Goal: Information Seeking & Learning: Learn about a topic

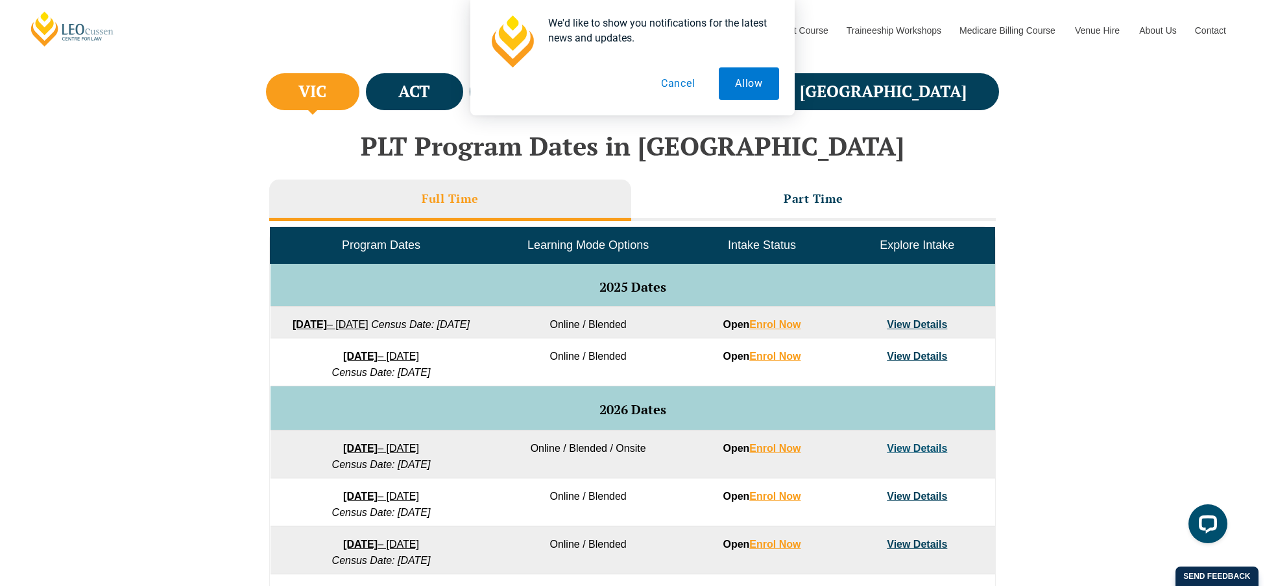
scroll to position [454, 0]
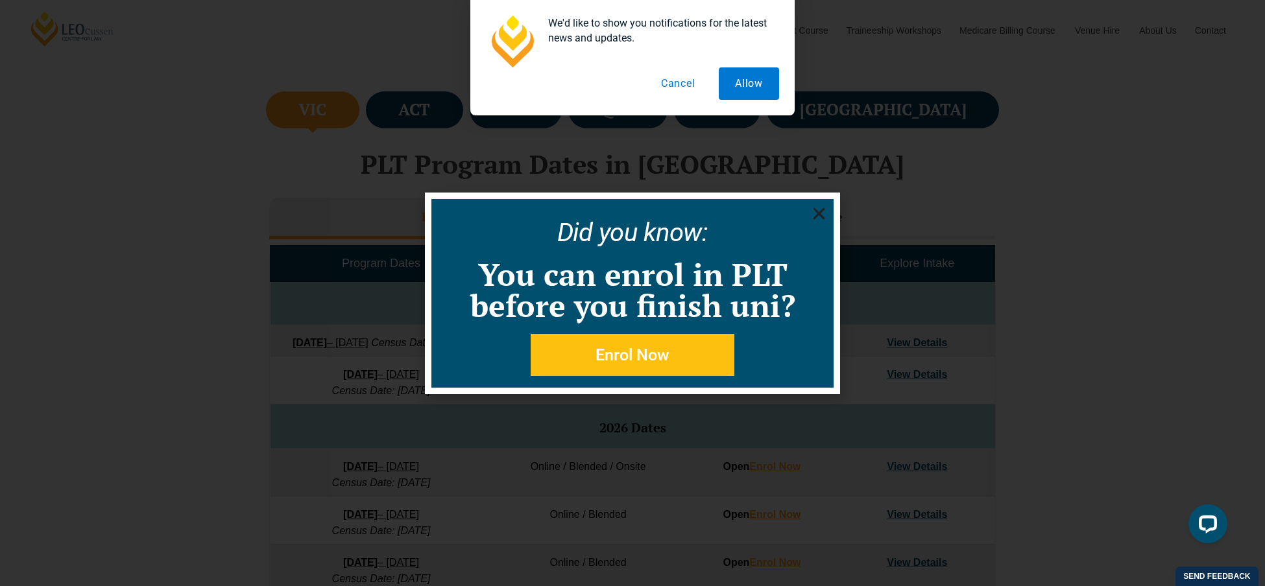
click at [823, 208] on use "Close" at bounding box center [819, 214] width 12 height 12
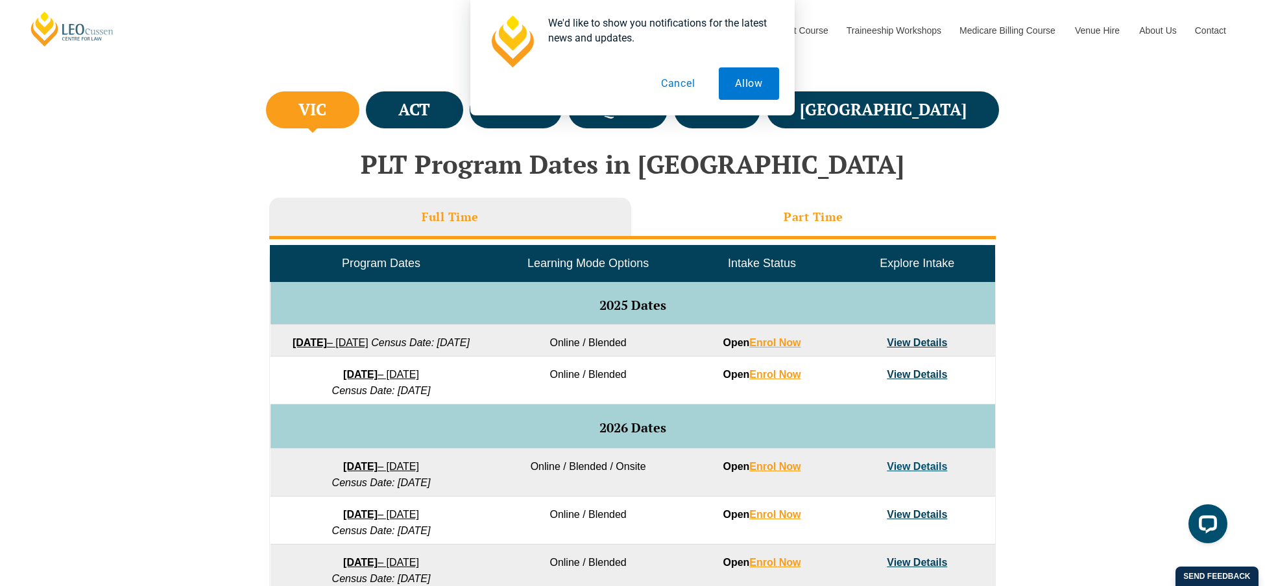
click at [792, 217] on h3 "Part Time" at bounding box center [813, 216] width 60 height 15
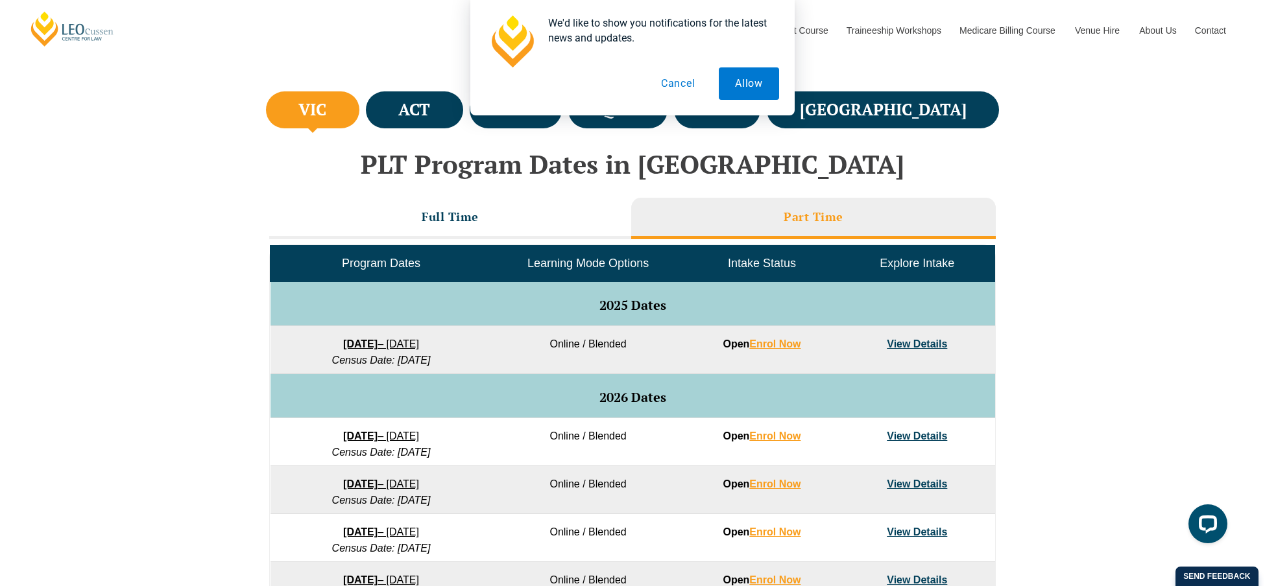
click at [911, 343] on link "View Details" at bounding box center [916, 344] width 60 height 11
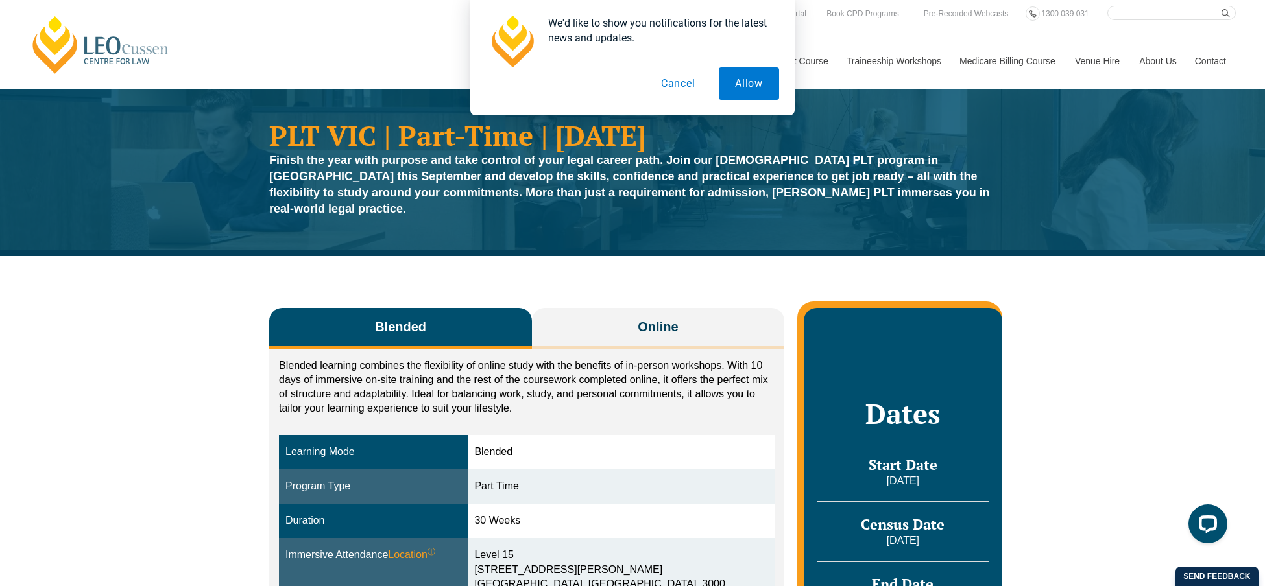
click at [471, 312] on button "Blended" at bounding box center [400, 328] width 263 height 41
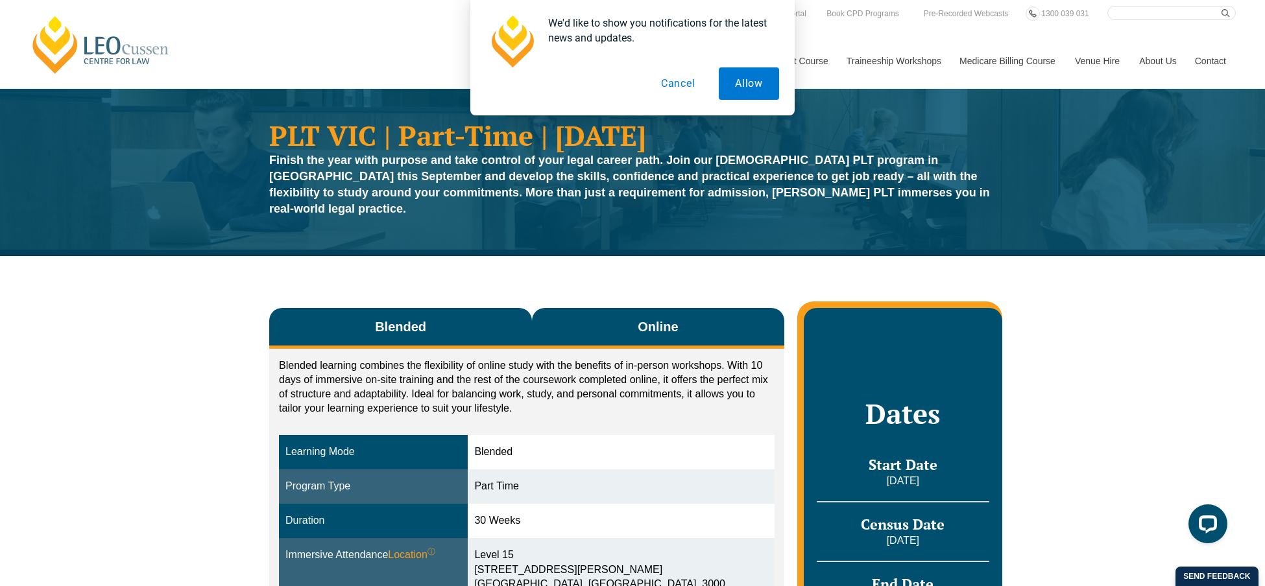
click at [698, 308] on button "Online" at bounding box center [658, 328] width 252 height 41
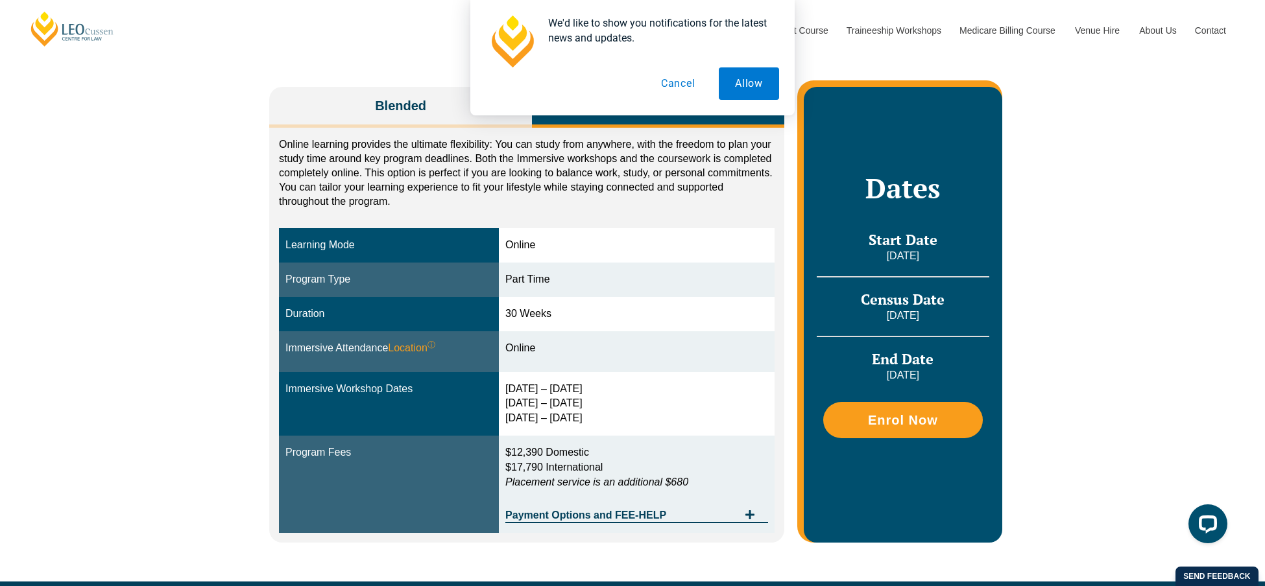
scroll to position [259, 0]
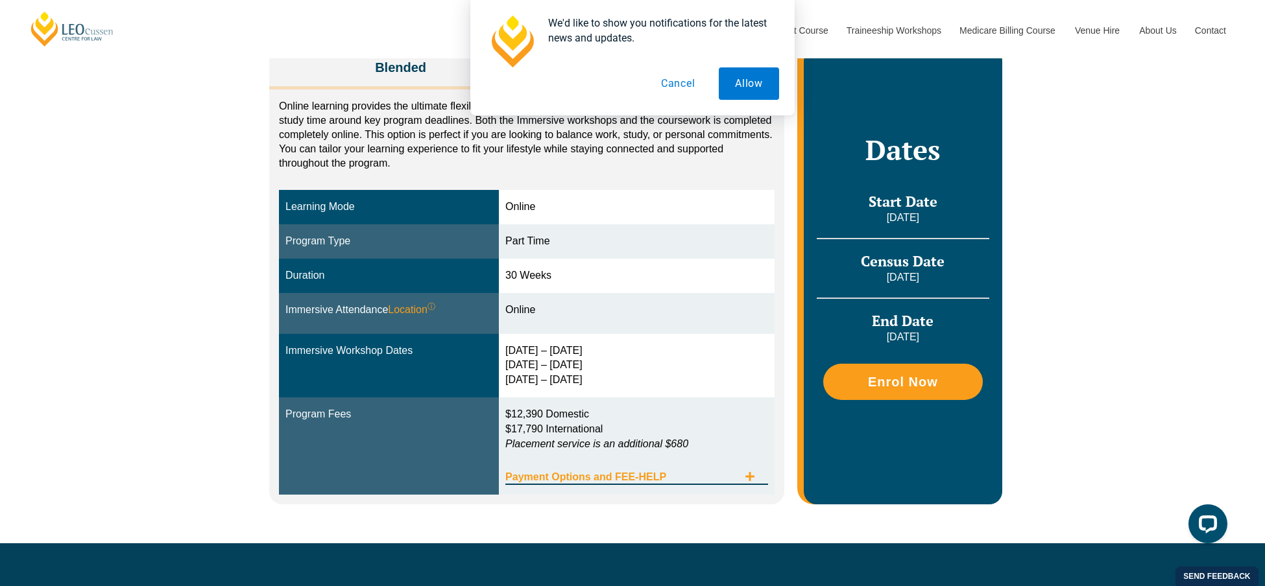
click at [744, 471] on icon "Tabs. Open items with Enter or Space, close with Escape and navigate using the …" at bounding box center [749, 476] width 10 height 10
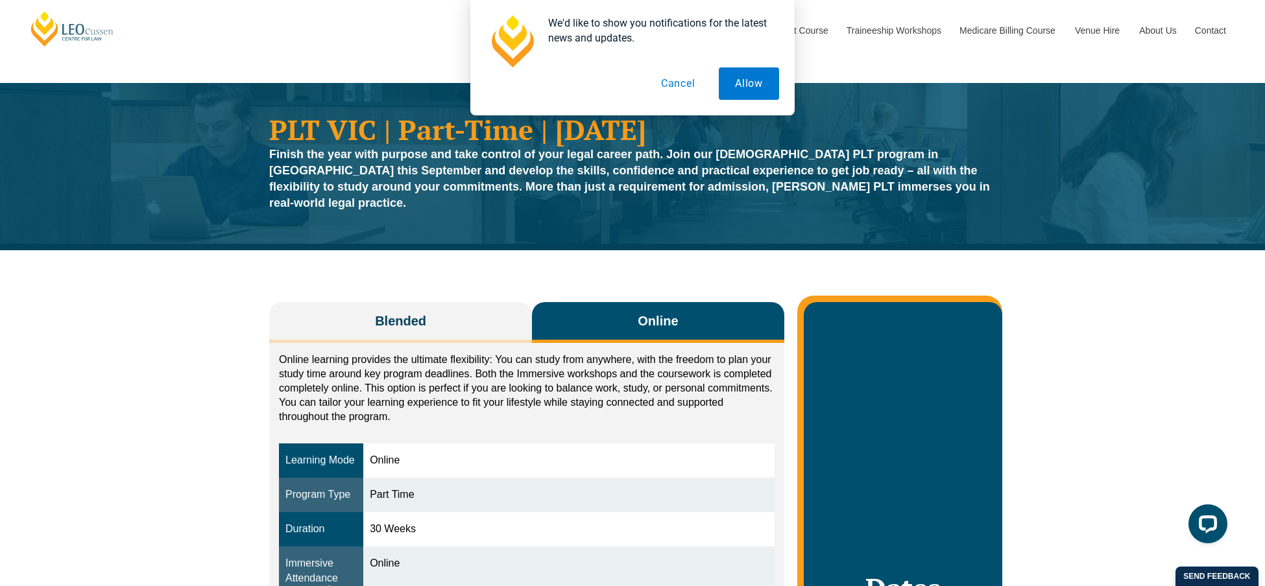
scroll to position [0, 0]
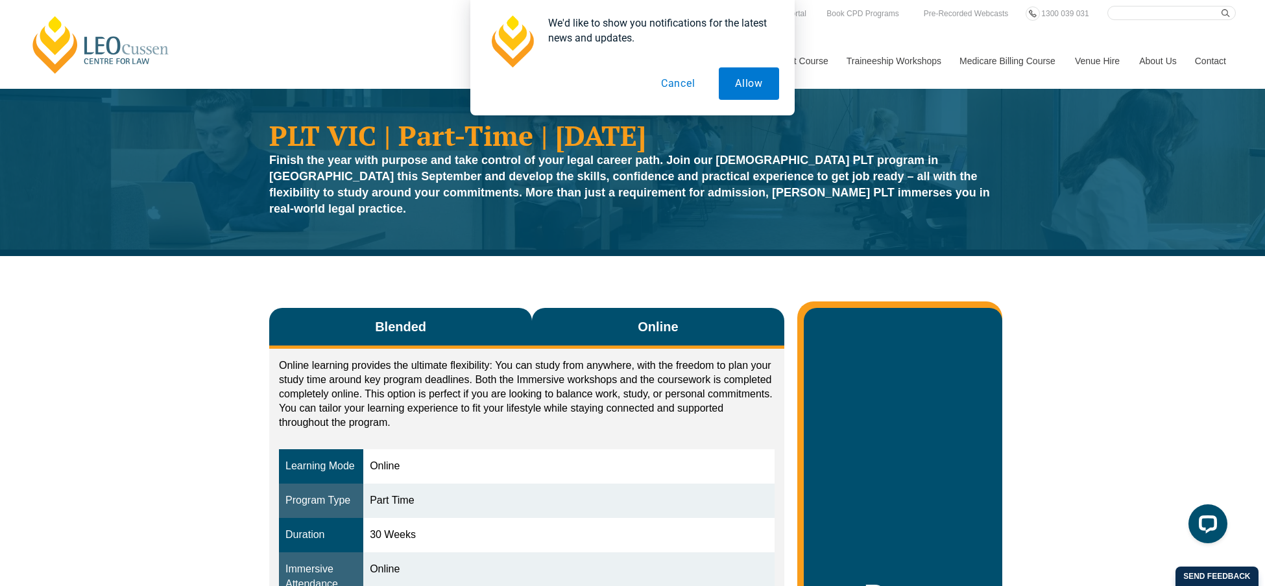
click at [413, 328] on button "Blended" at bounding box center [400, 328] width 263 height 41
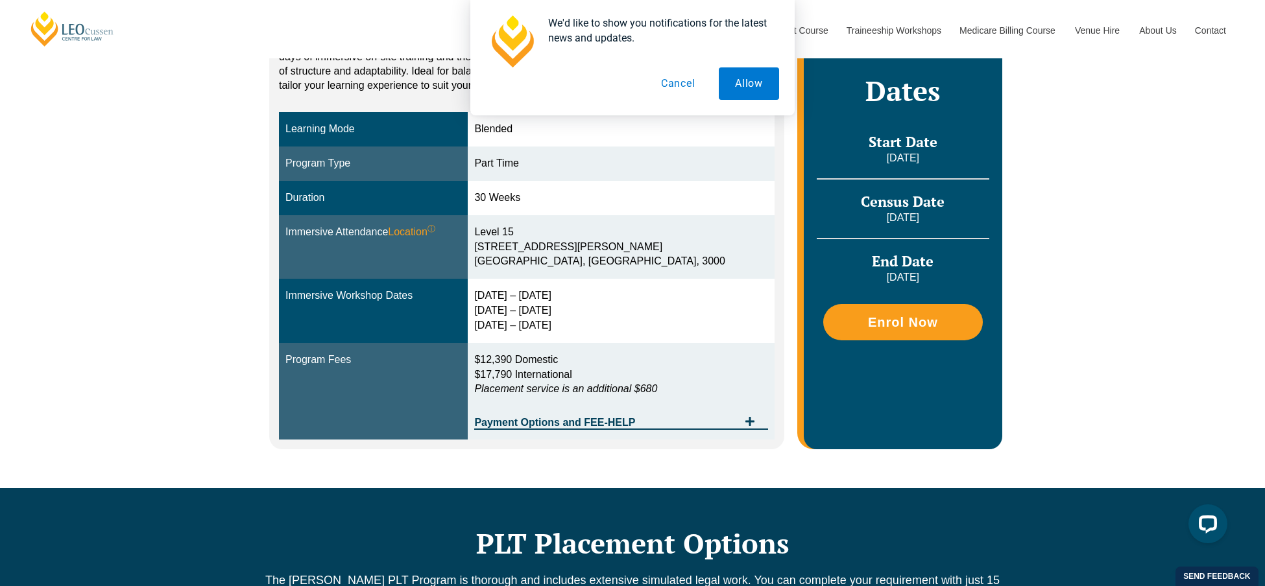
scroll to position [324, 0]
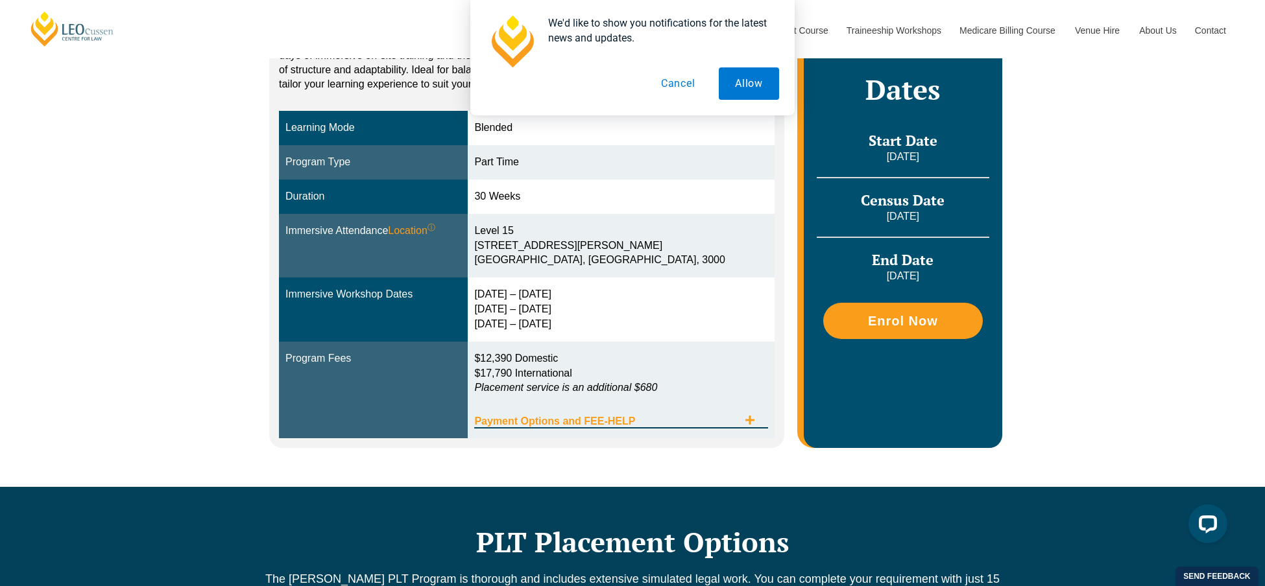
click at [743, 415] on span "Tabs. Open items with Enter or Space, close with Escape and navigate using the …" at bounding box center [749, 421] width 23 height 12
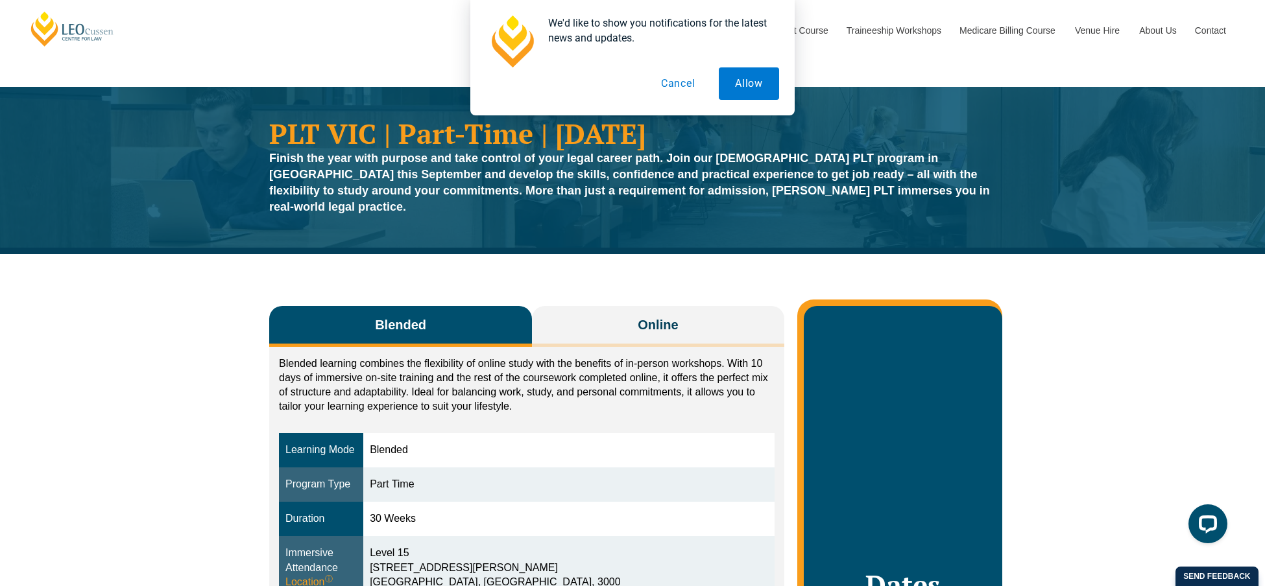
scroll to position [0, 0]
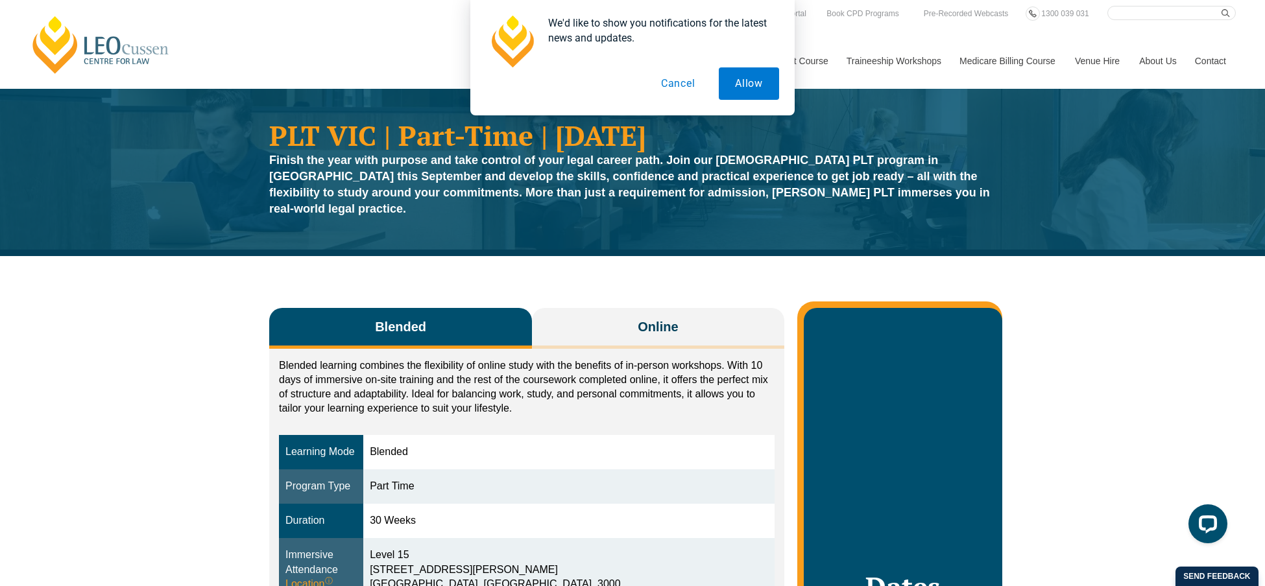
drag, startPoint x: 504, startPoint y: 434, endPoint x: 203, endPoint y: 278, distance: 339.4
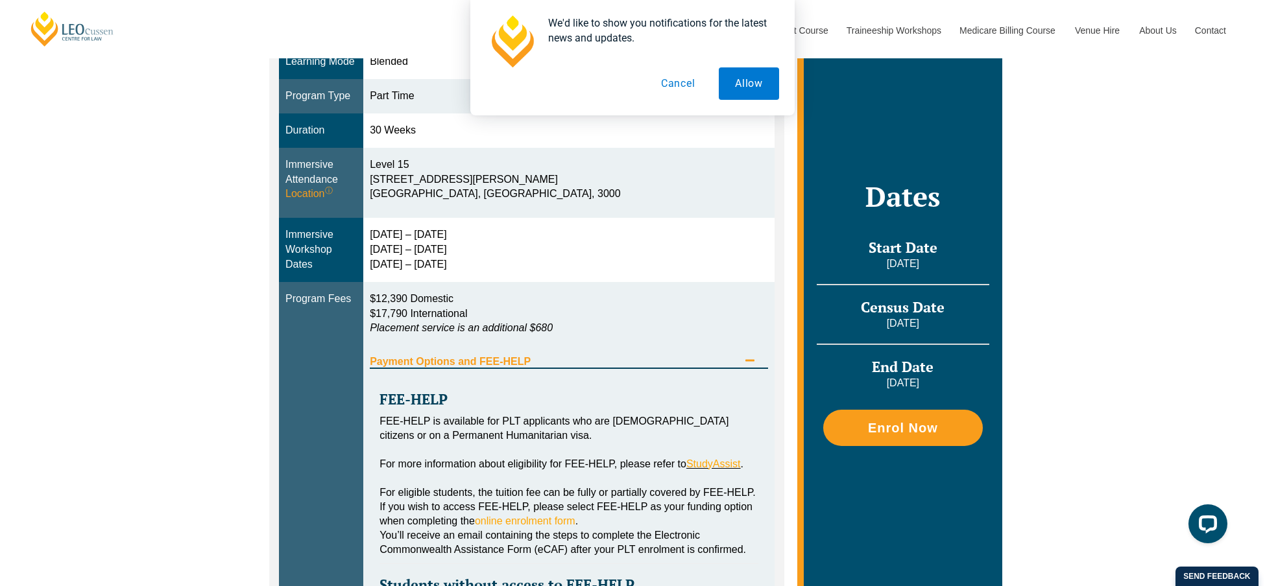
scroll to position [519, 0]
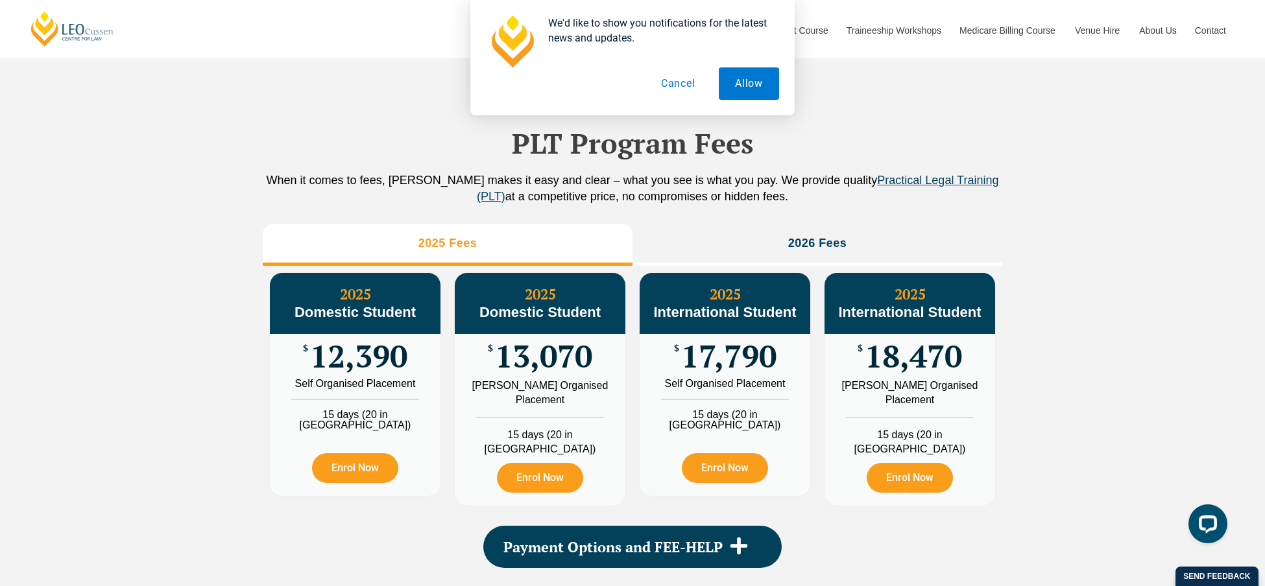
scroll to position [1427, 0]
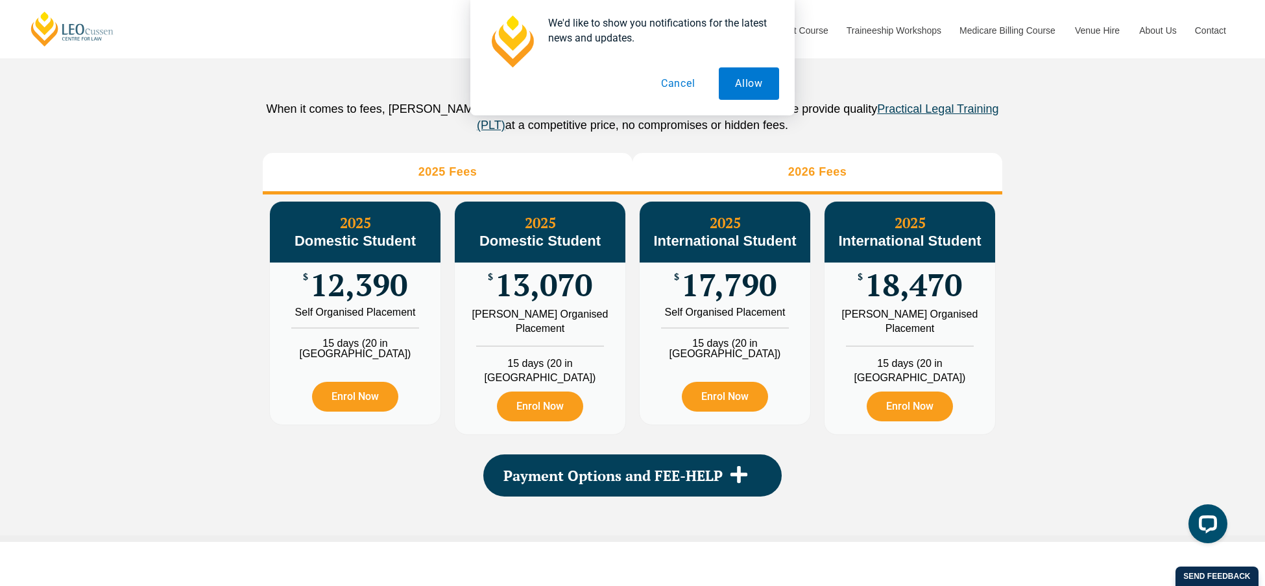
drag, startPoint x: 785, startPoint y: 176, endPoint x: 790, endPoint y: 187, distance: 11.9
click at [785, 178] on div "PLT Program Fees When it comes to fees, Leo Cussen makes it easy and clear – wh…" at bounding box center [632, 259] width 739 height 551
click at [796, 180] on h3 "2026 Fees" at bounding box center [817, 172] width 59 height 15
click at [542, 195] on li "2025 Fees" at bounding box center [448, 174] width 370 height 42
click at [715, 195] on li "2026 Fees" at bounding box center [817, 174] width 370 height 42
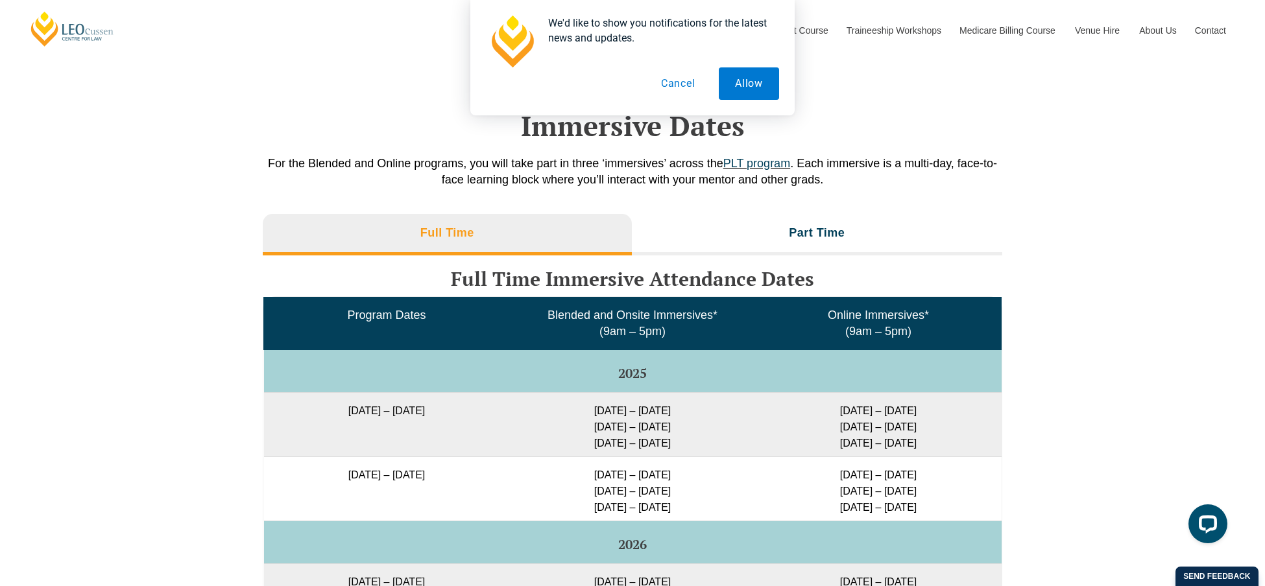
scroll to position [1881, 0]
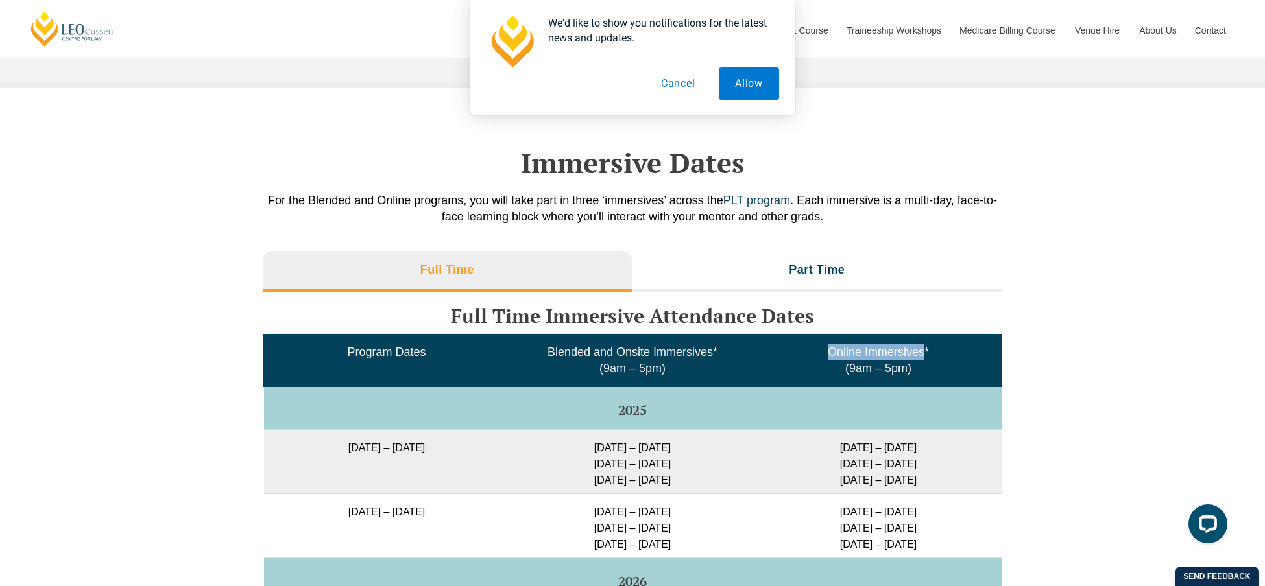
drag, startPoint x: 827, startPoint y: 368, endPoint x: 925, endPoint y: 372, distance: 98.0
click at [925, 372] on span "Online Immersives* (9am – 5pm)" at bounding box center [877, 360] width 101 height 29
copy span "Online Immersives"
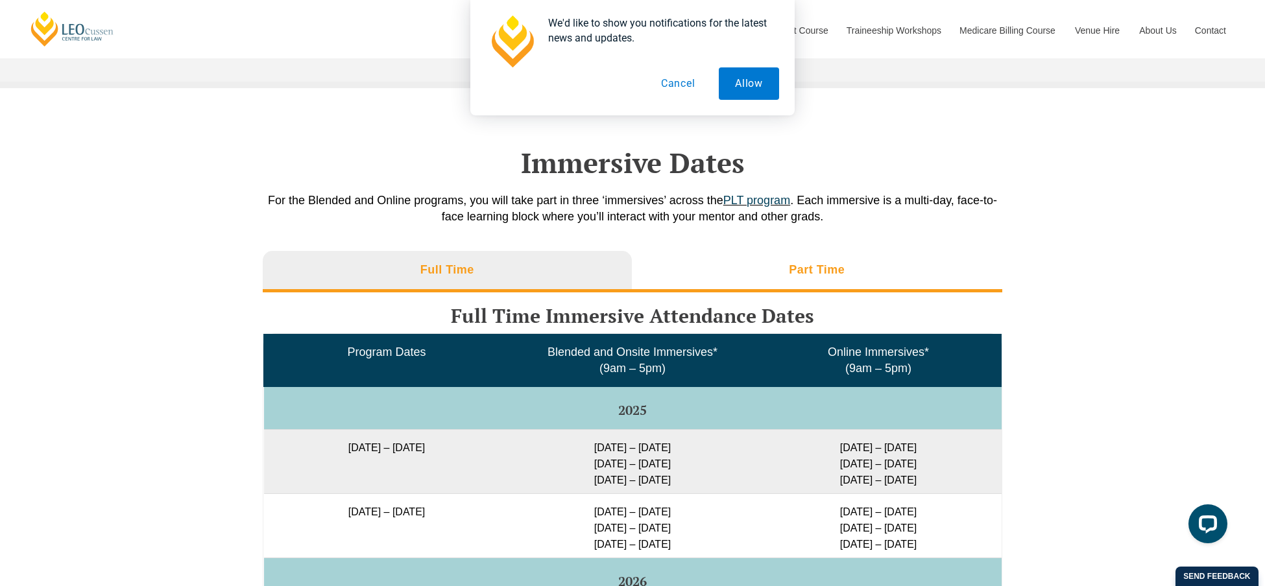
click at [787, 292] on li "Part Time" at bounding box center [817, 272] width 371 height 42
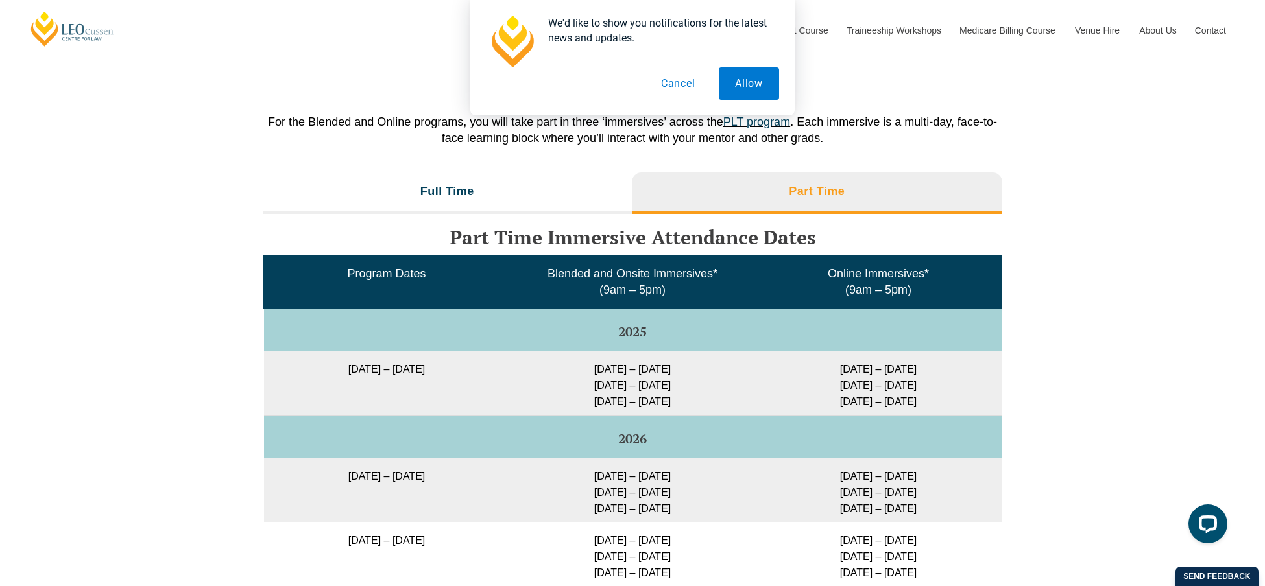
scroll to position [1945, 0]
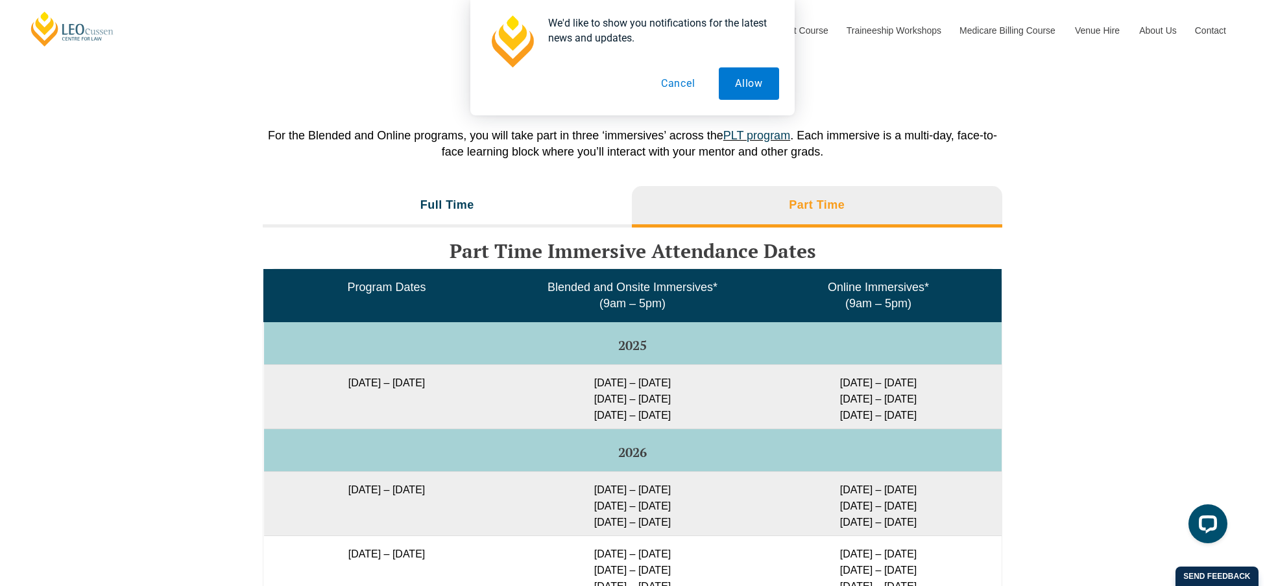
click at [670, 91] on button "Cancel" at bounding box center [678, 83] width 67 height 32
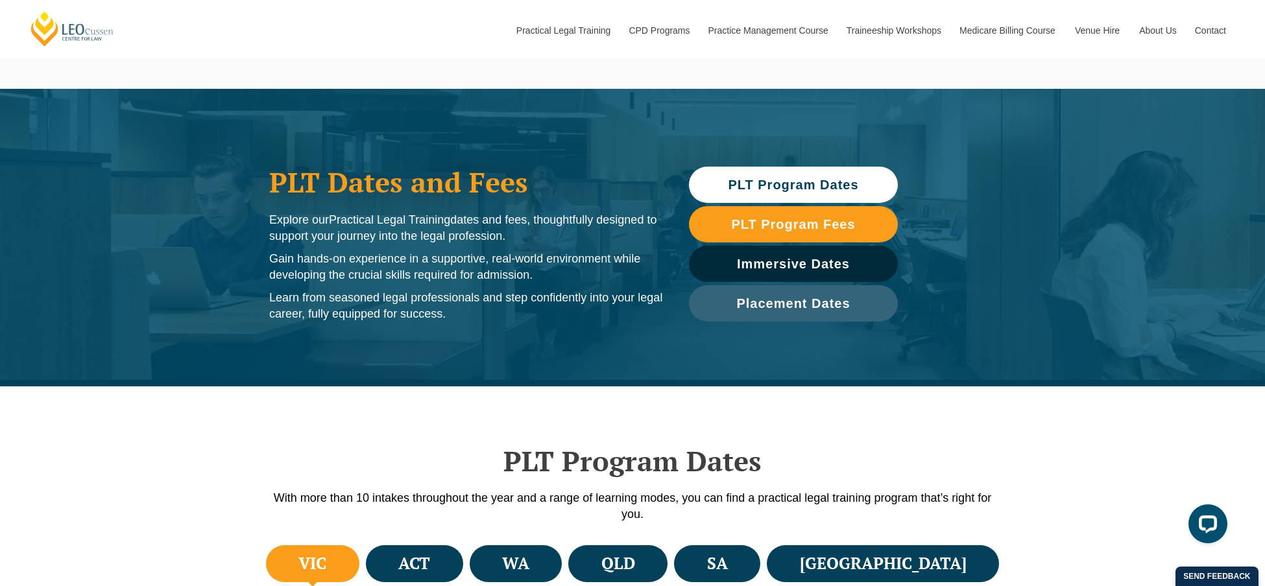
scroll to position [65, 0]
